Goal: Task Accomplishment & Management: Use online tool/utility

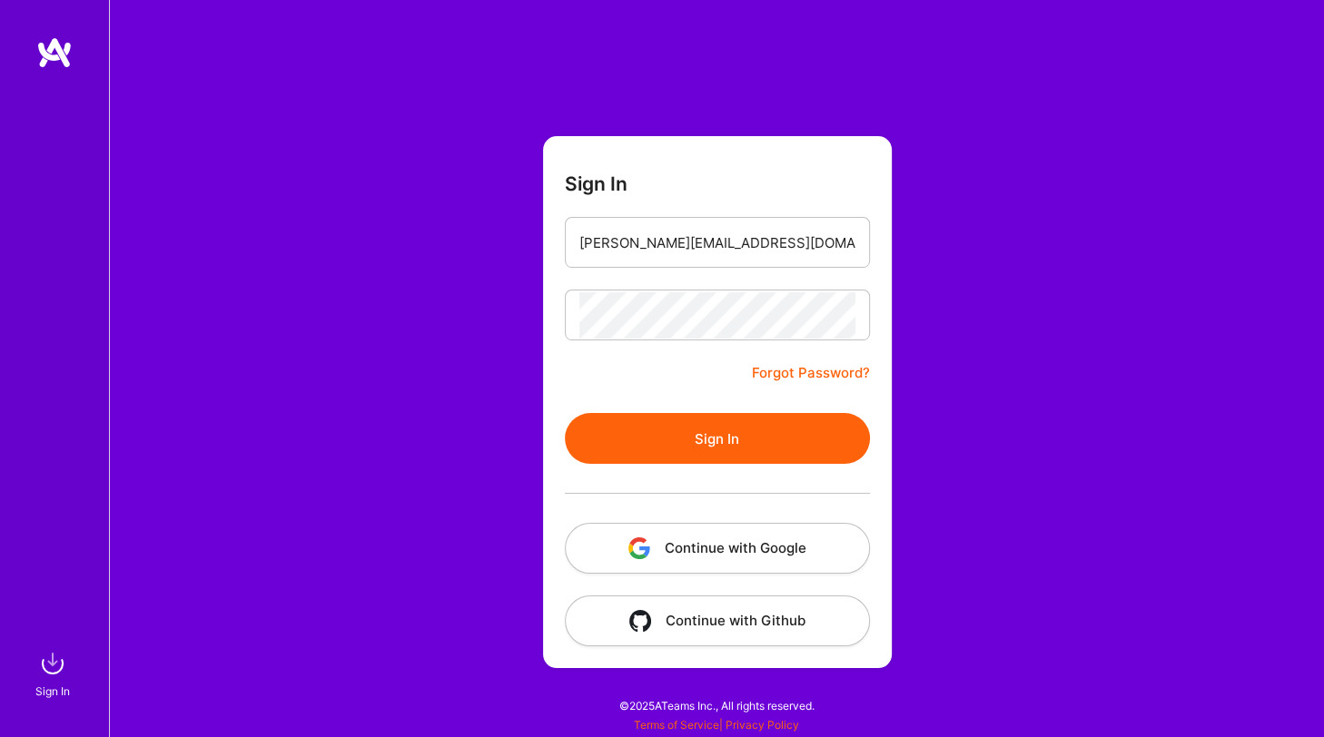
click at [752, 436] on button "Sign In" at bounding box center [717, 438] width 305 height 51
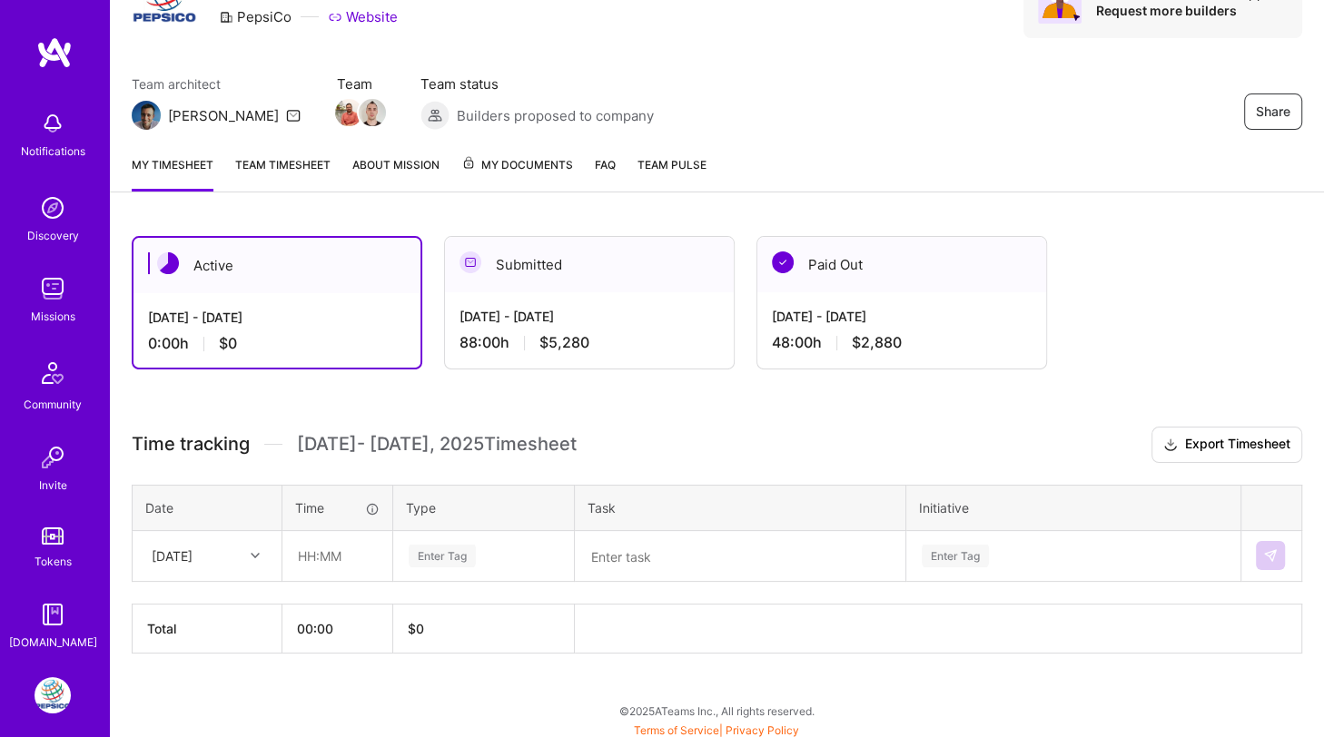
scroll to position [99, 0]
click at [254, 556] on div at bounding box center [257, 557] width 28 height 24
click at [231, 601] on div "[DATE]" at bounding box center [206, 608] width 147 height 34
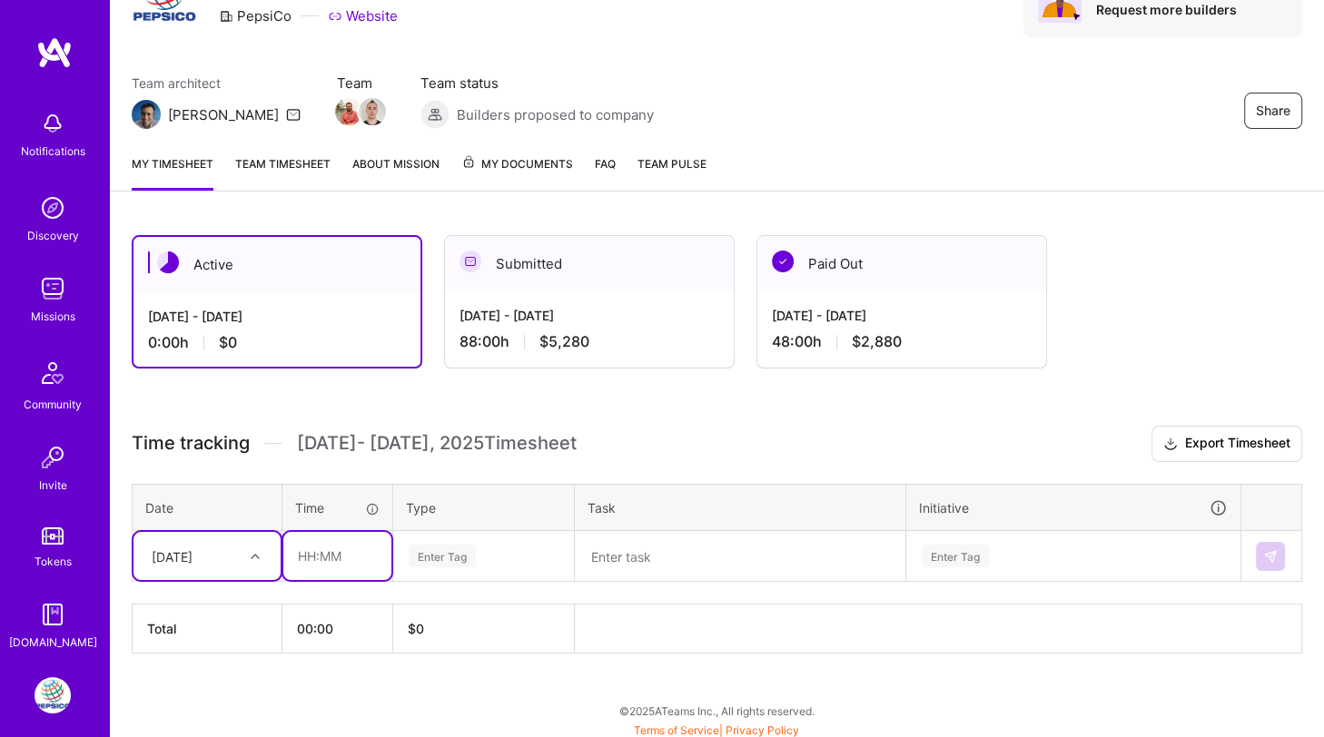
click at [310, 545] on input "text" at bounding box center [337, 556] width 108 height 48
type input "08:00"
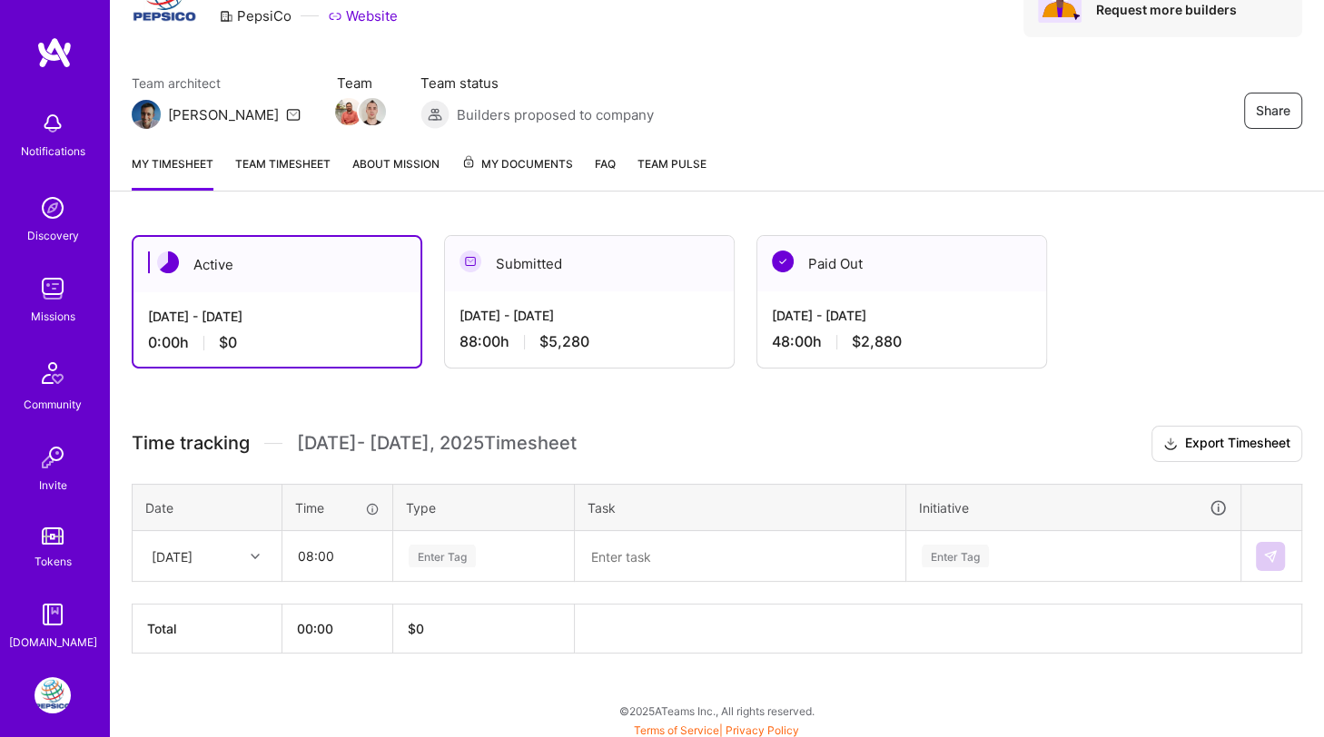
click at [442, 560] on div "Enter Tag" at bounding box center [441, 556] width 67 height 28
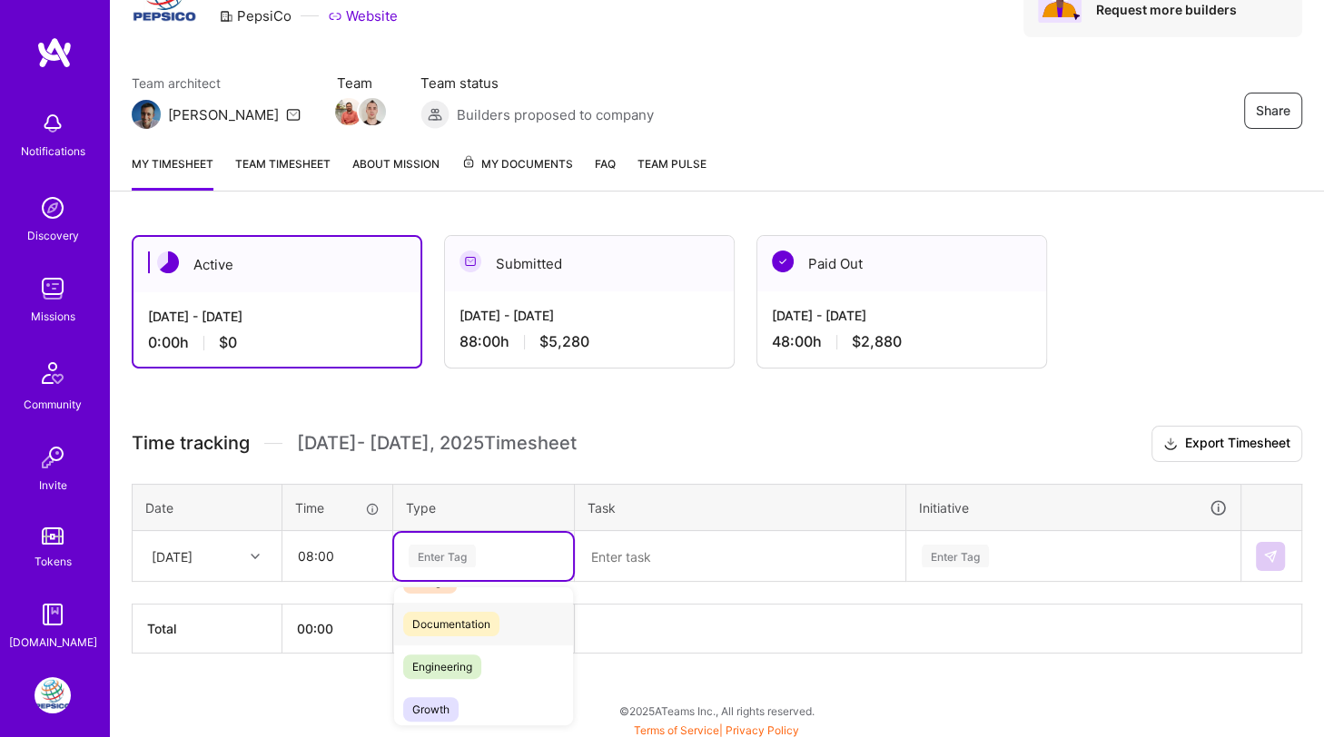
scroll to position [76, 0]
click at [458, 664] on span "Engineering" at bounding box center [442, 667] width 78 height 25
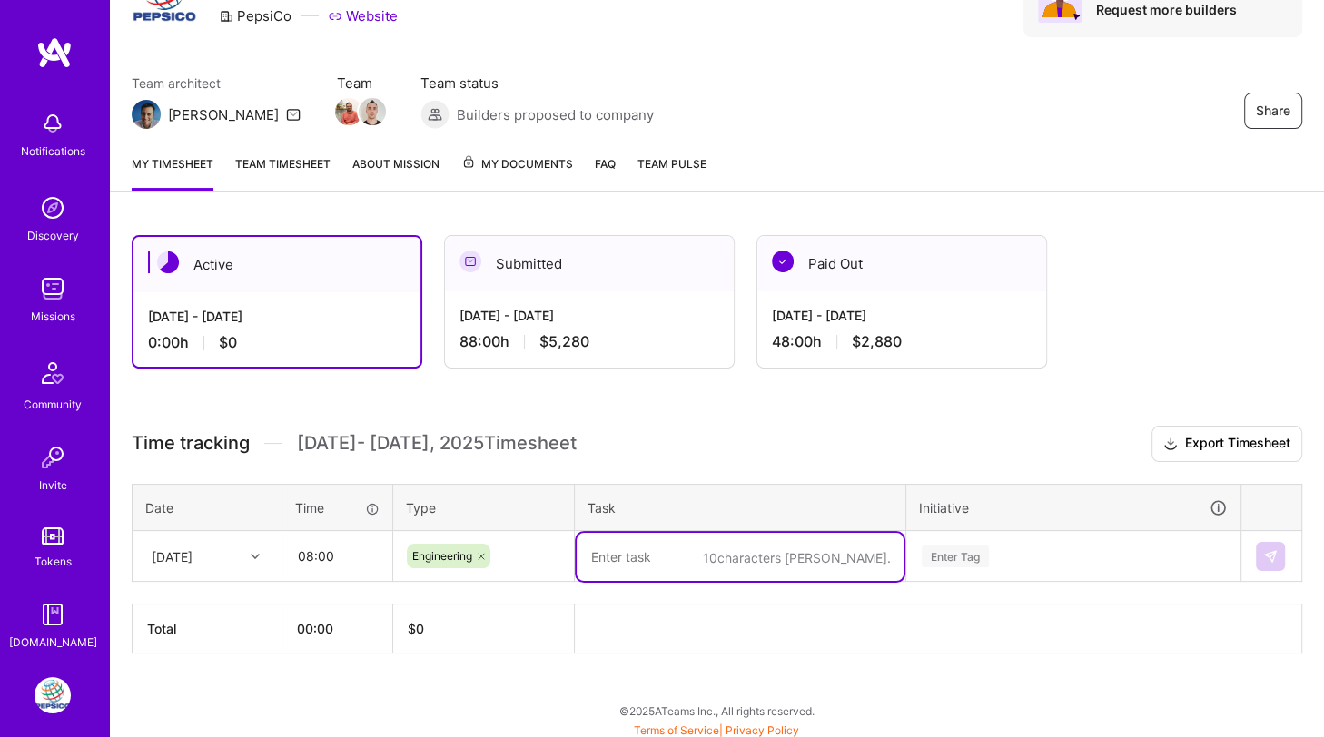
click at [658, 567] on textarea at bounding box center [739, 557] width 327 height 48
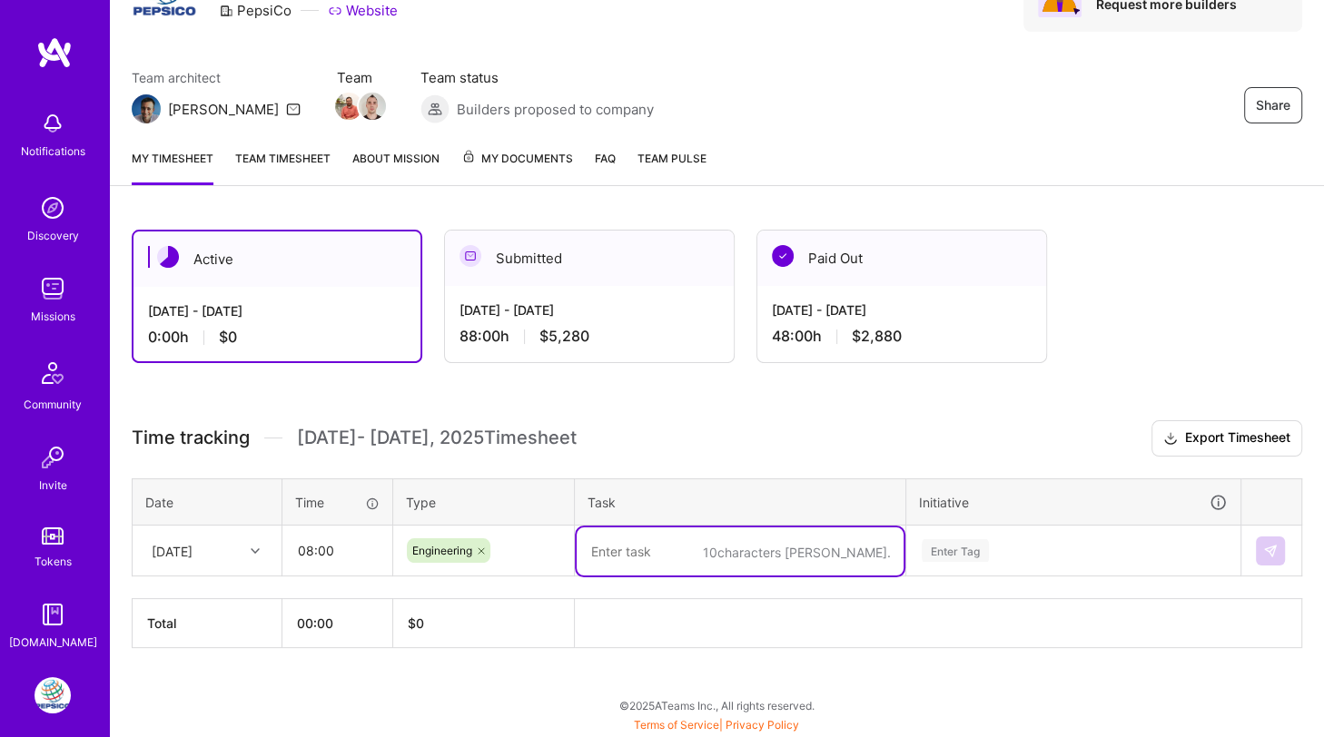
click at [971, 549] on div "Enter Tag" at bounding box center [1073, 550] width 332 height 47
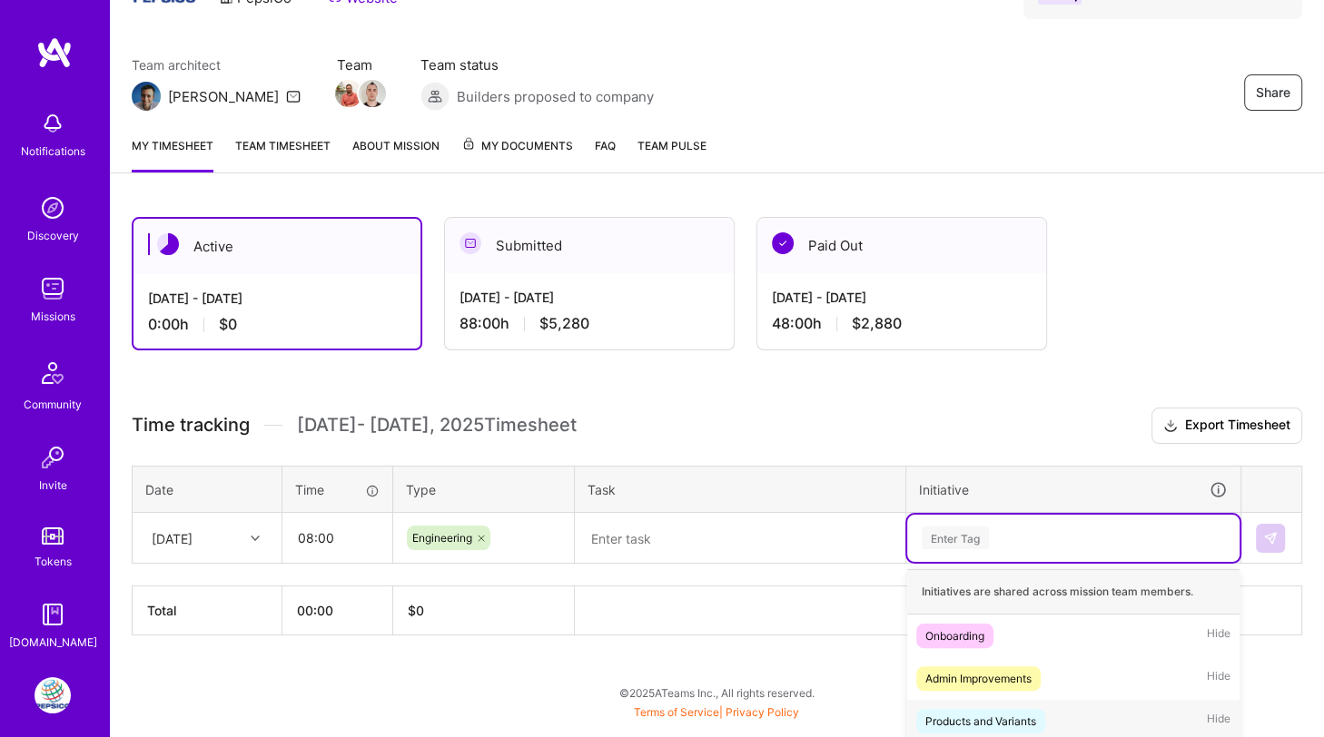
click at [979, 718] on div "Products and Variants" at bounding box center [980, 721] width 111 height 19
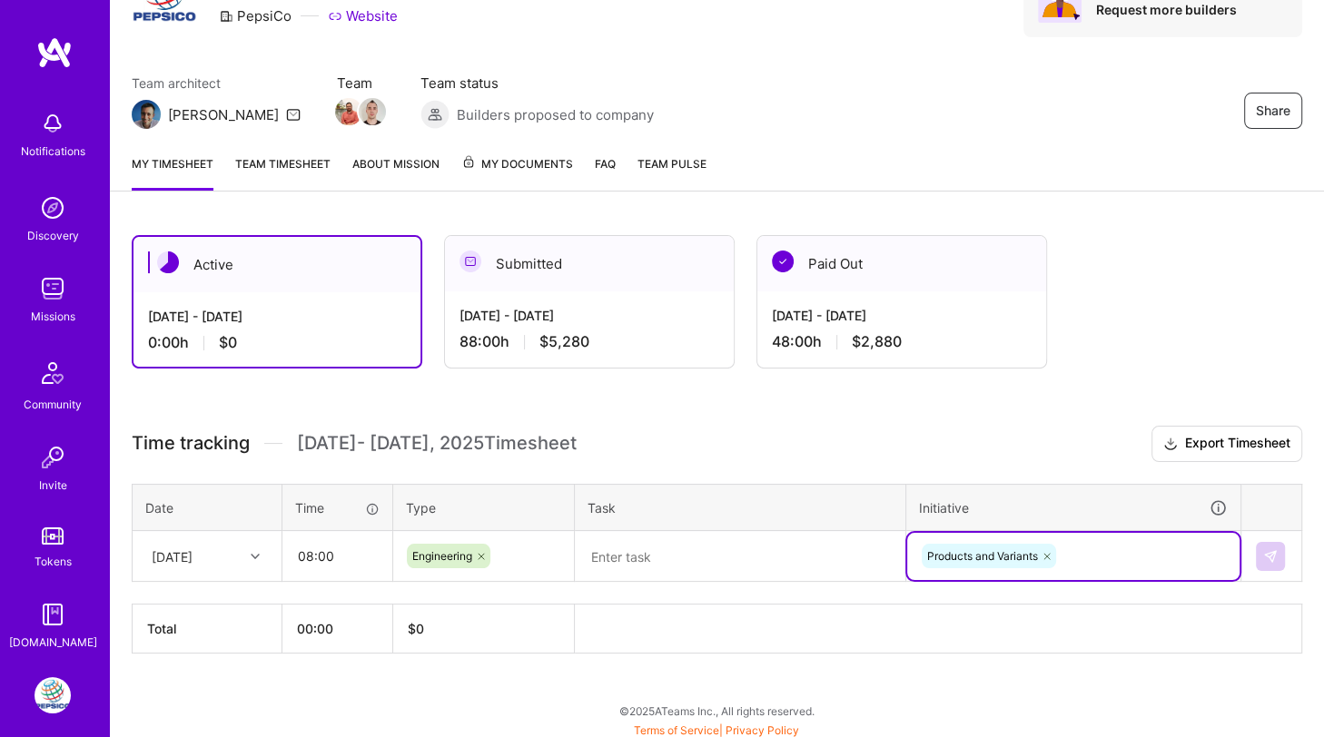
click at [760, 555] on textarea at bounding box center [739, 557] width 327 height 48
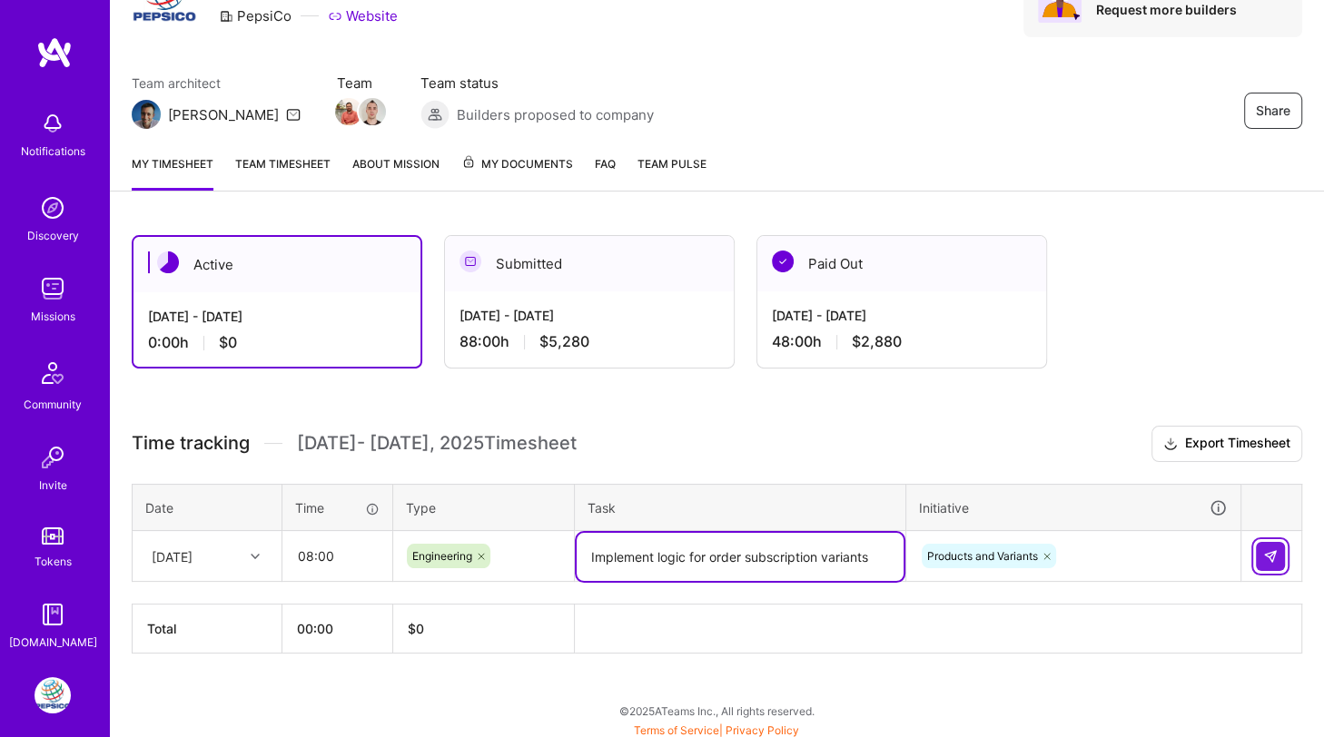
type textarea "Implement logic for order subscription variants"
click at [1267, 542] on button at bounding box center [1269, 556] width 29 height 29
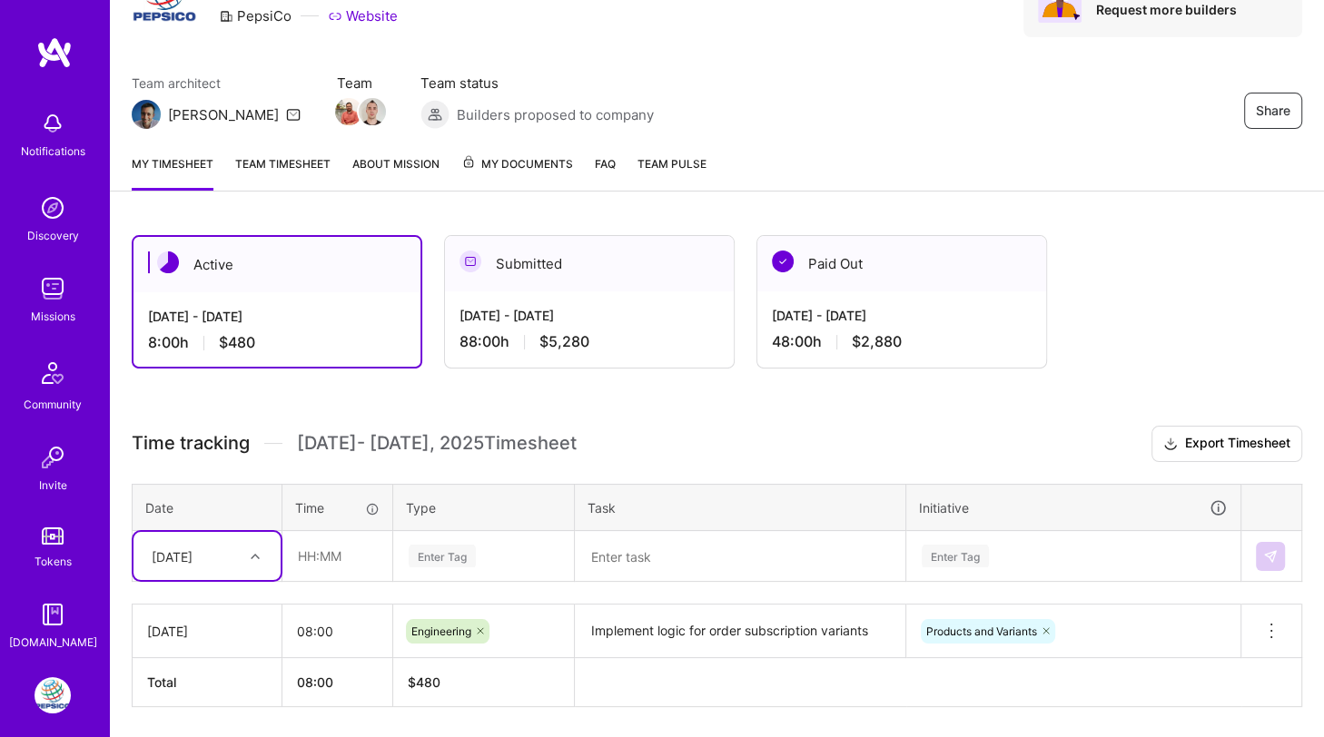
click at [256, 552] on icon at bounding box center [255, 556] width 9 height 9
click at [237, 596] on div "[DATE]" at bounding box center [206, 608] width 147 height 34
click at [326, 548] on input "text" at bounding box center [337, 556] width 108 height 48
type input "08:00"
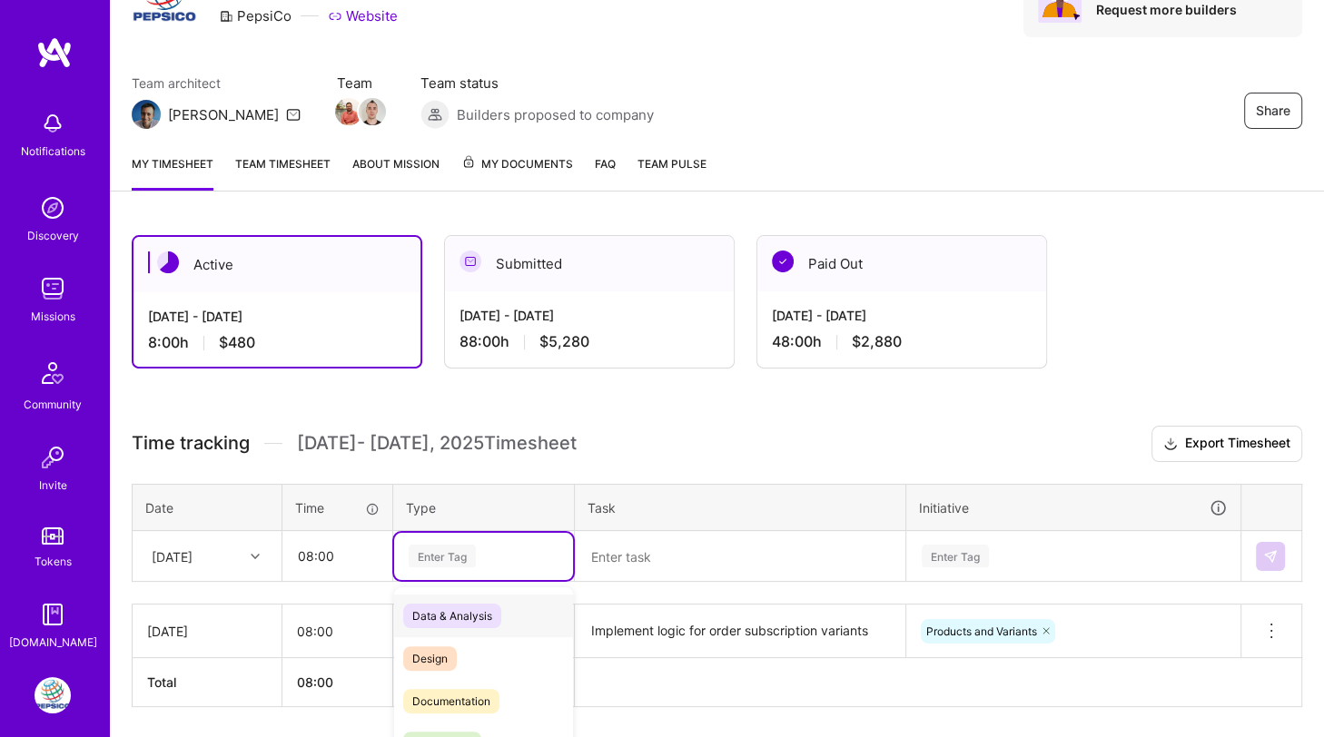
scroll to position [152, 0]
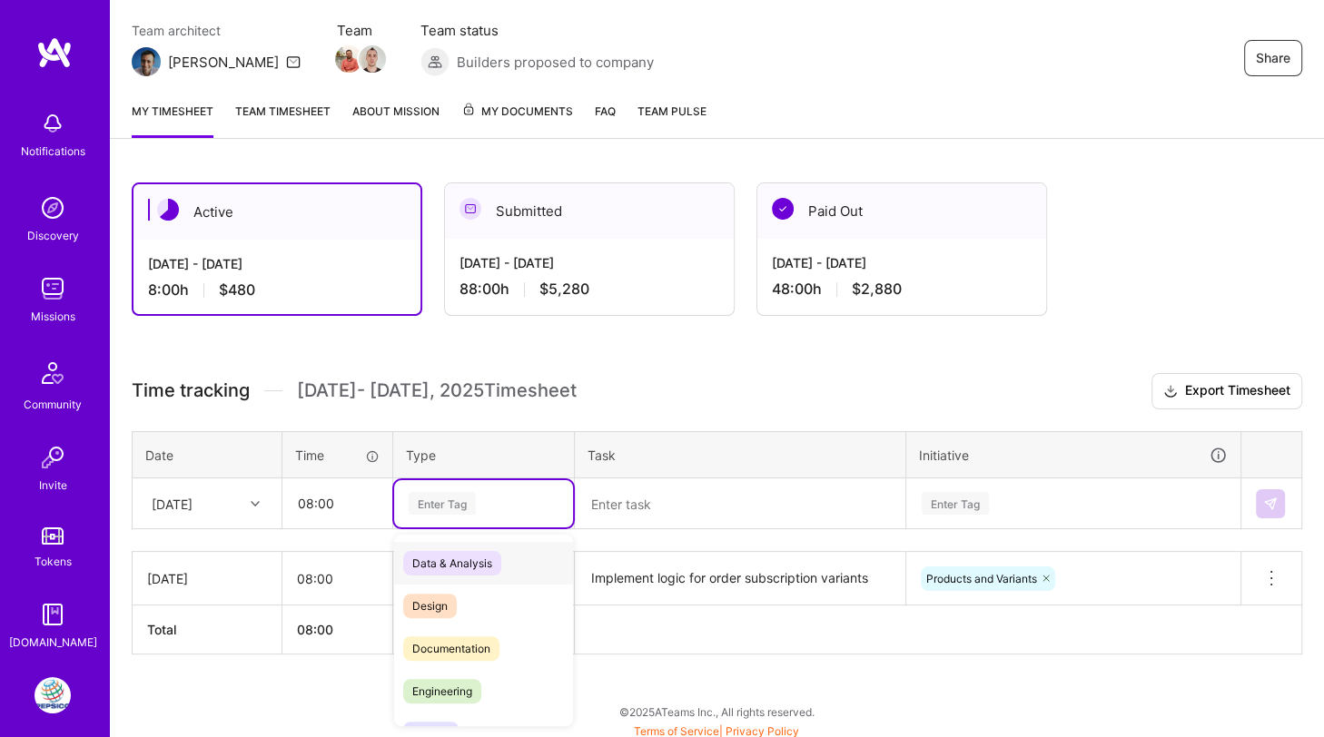
click at [429, 527] on div "option Engineering, selected. option Data & Analysis focused, 0 of 2. 17 result…" at bounding box center [483, 503] width 179 height 47
click at [456, 679] on span "Engineering" at bounding box center [442, 691] width 78 height 25
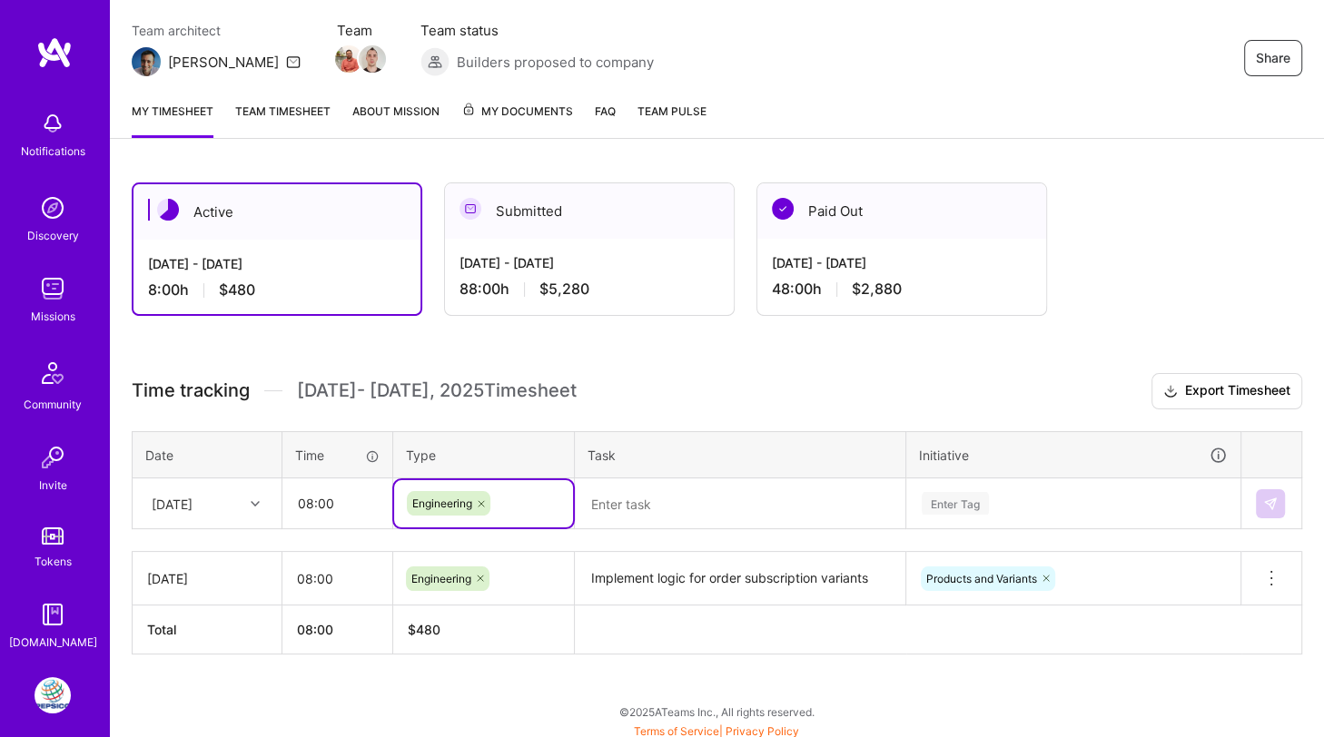
click at [643, 488] on textarea at bounding box center [739, 504] width 327 height 48
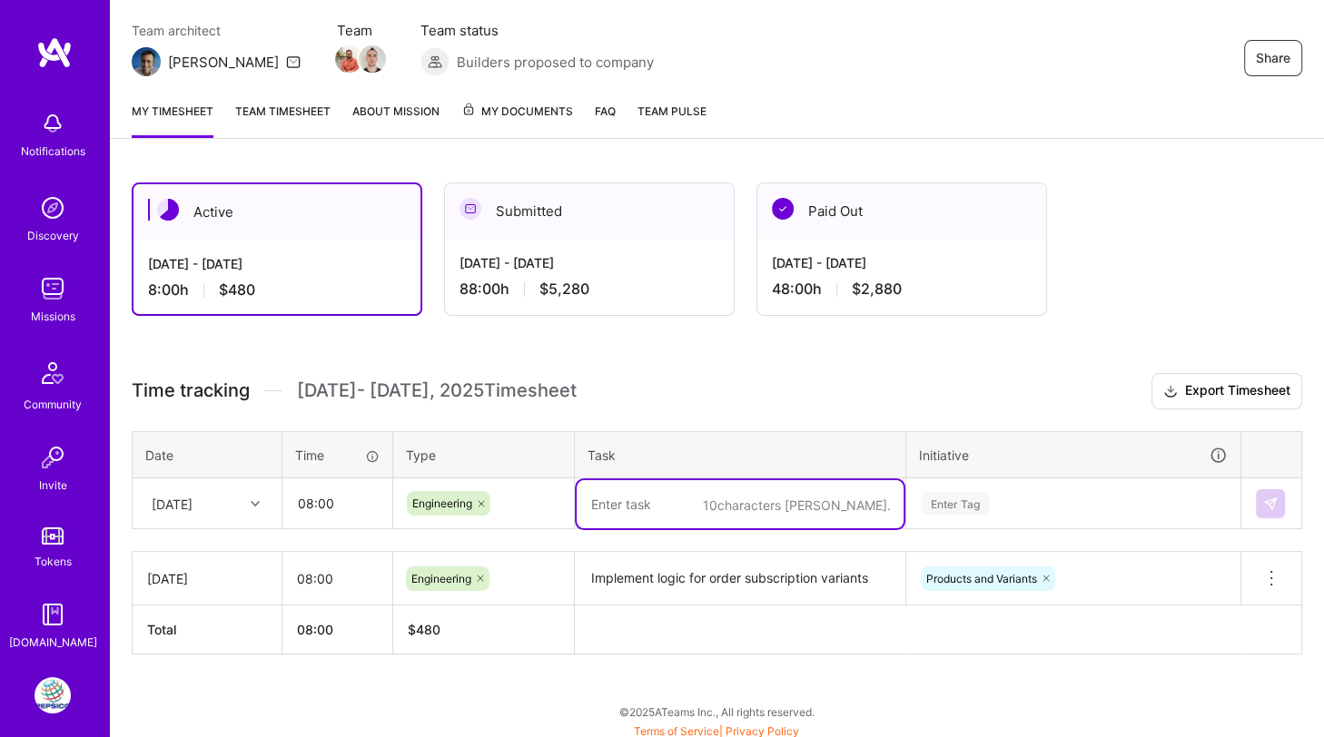
paste textarea "Implement logic for order subscription variants"
type textarea "Implement logic for order subscription variants"
click at [959, 496] on div "Enter Tag" at bounding box center [954, 503] width 67 height 28
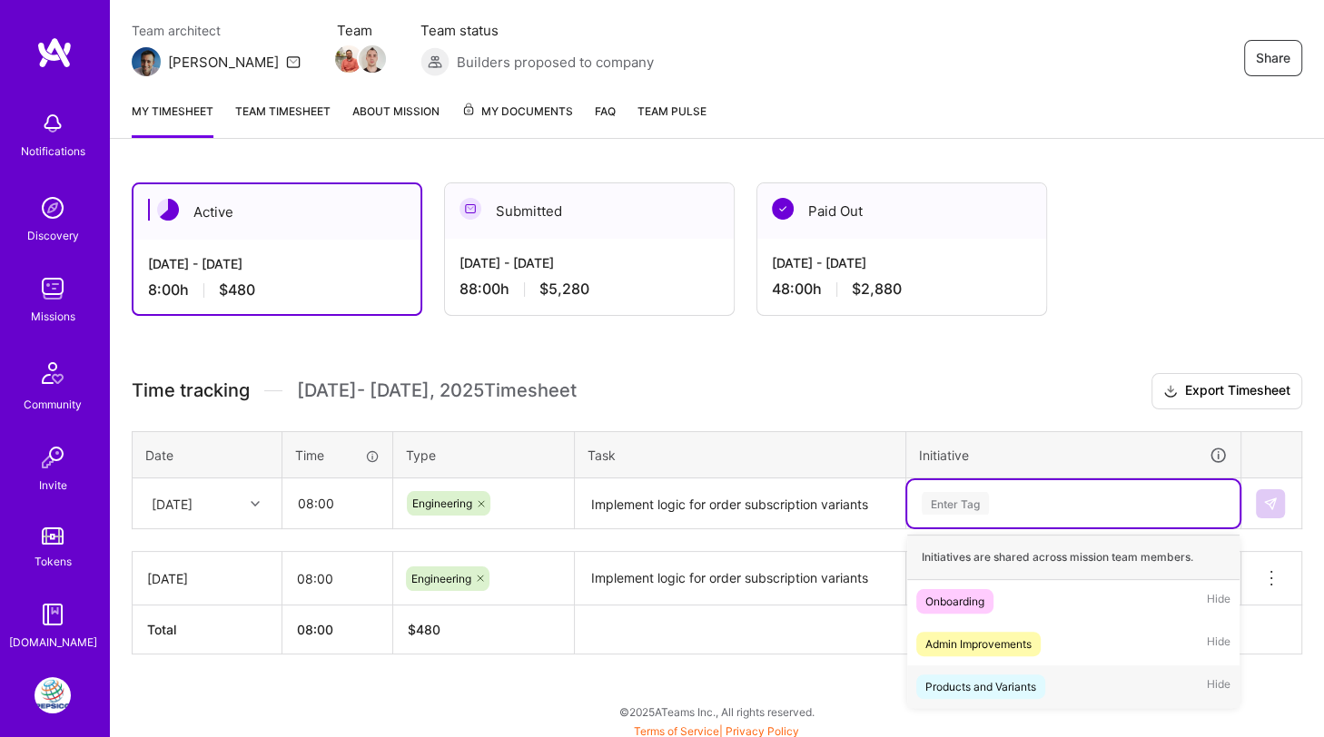
click at [956, 686] on div "Products and Variants" at bounding box center [980, 686] width 111 height 19
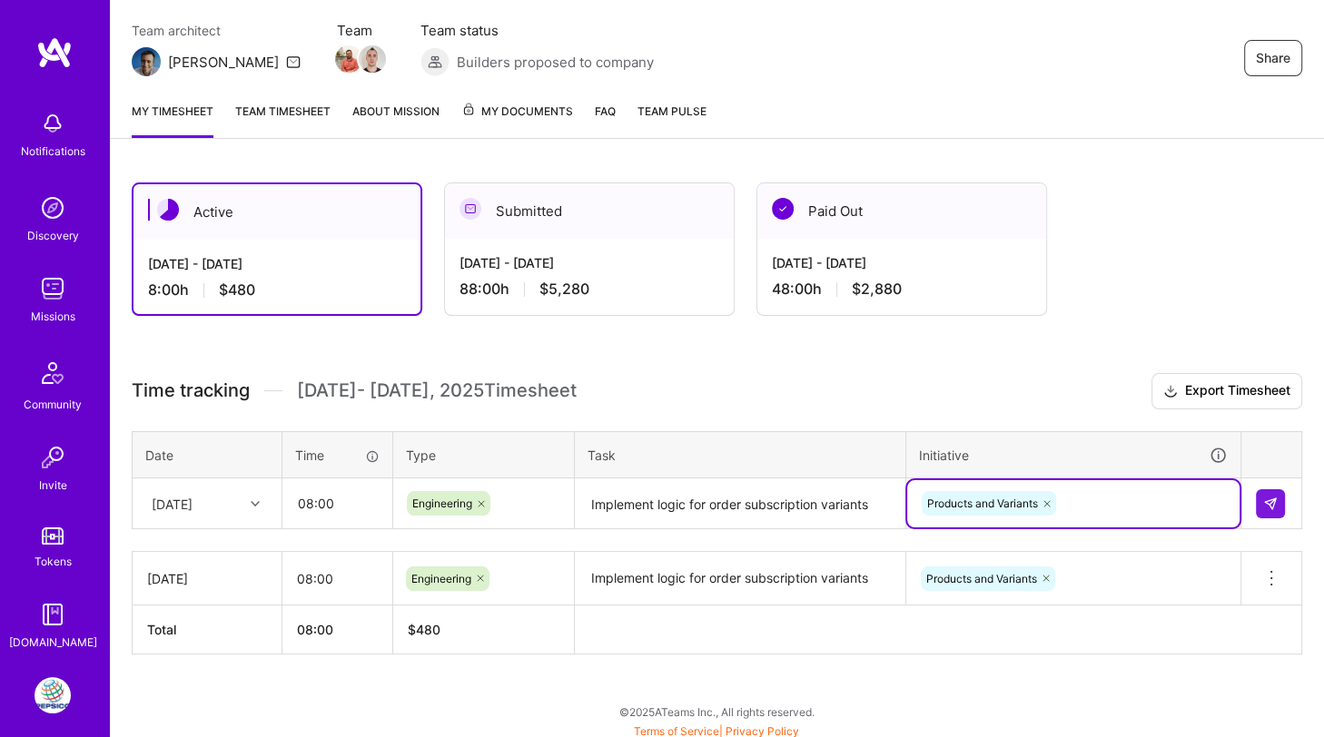
click at [753, 508] on textarea "Implement logic for order subscription variants" at bounding box center [739, 504] width 327 height 48
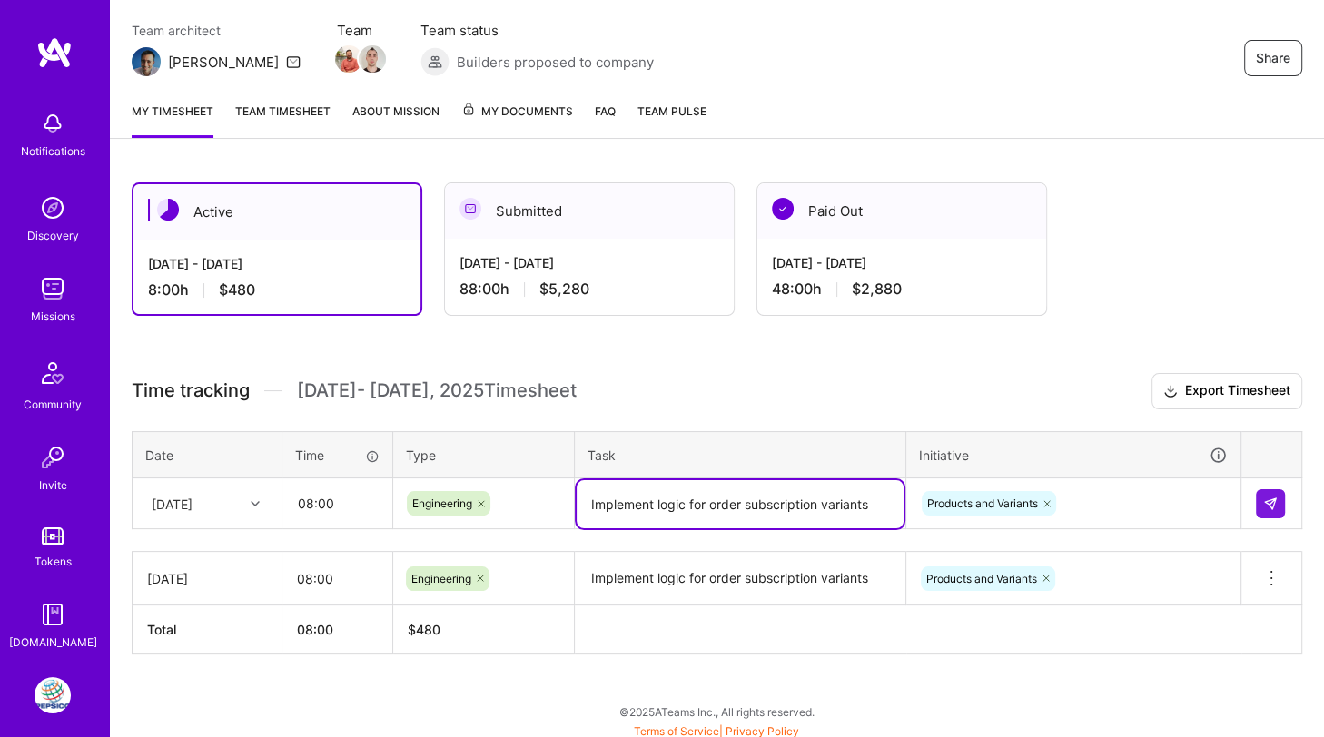
click at [616, 589] on textarea "Implement logic for order subscription variants" at bounding box center [739, 579] width 327 height 50
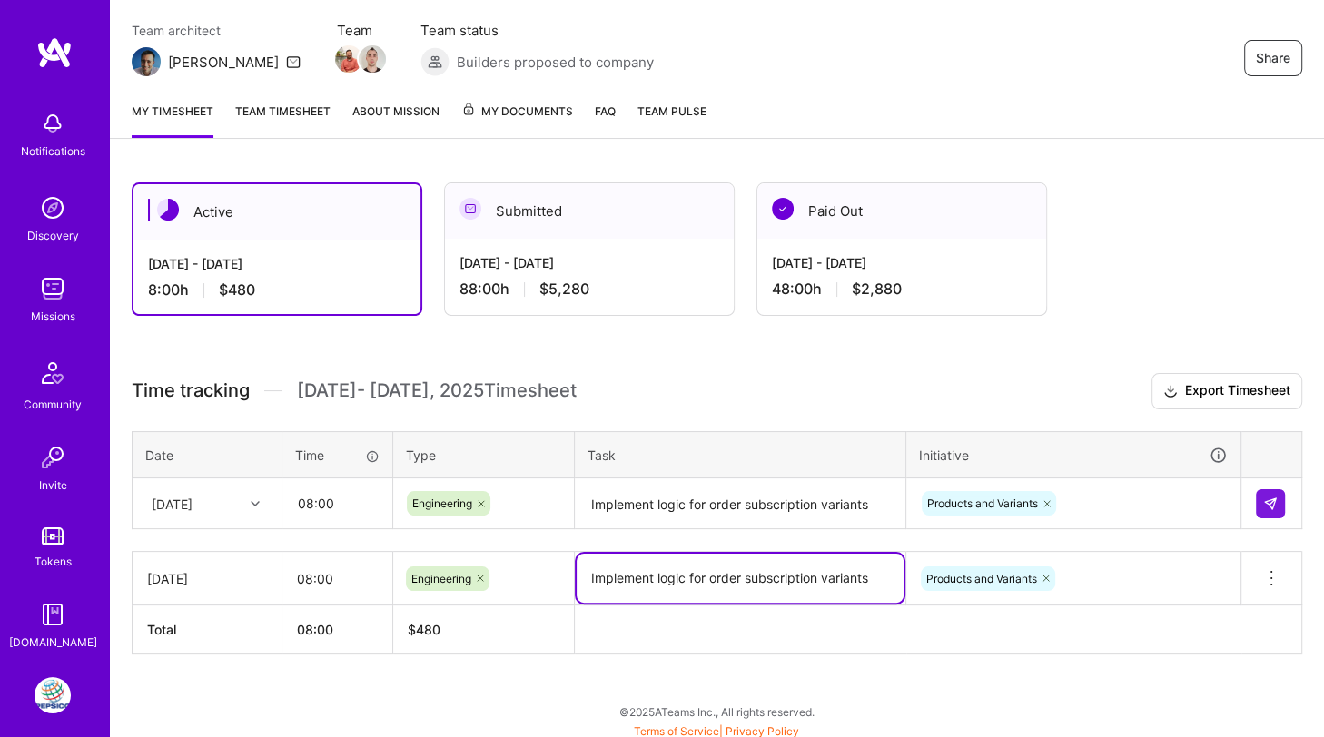
click at [616, 589] on textarea "Implement logic for order subscription variants" at bounding box center [739, 578] width 327 height 49
type textarea "Discussion about logic for order subscription variants. Start initial implement…"
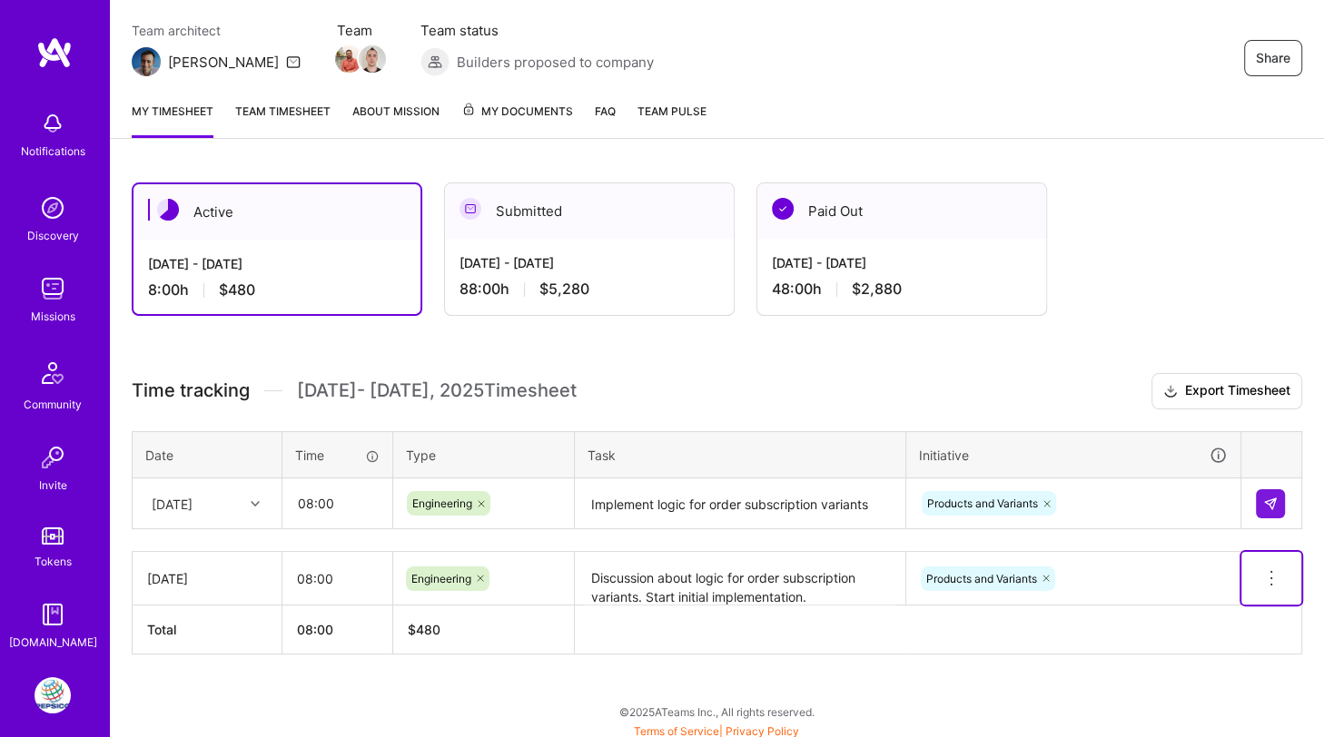
click at [1267, 571] on icon at bounding box center [1271, 578] width 22 height 22
click at [1076, 607] on th at bounding box center [938, 629] width 727 height 49
click at [1268, 502] on img at bounding box center [1270, 504] width 15 height 15
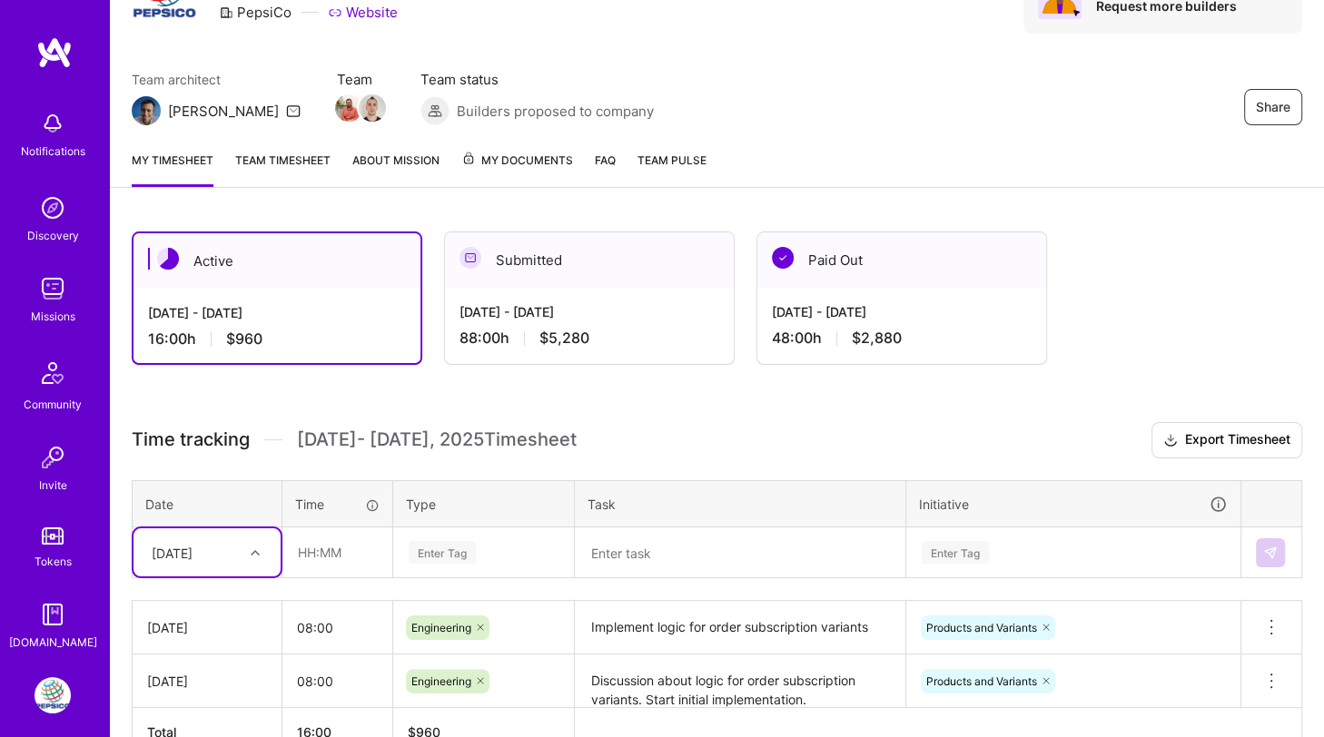
scroll to position [0, 0]
